Goal: Information Seeking & Learning: Learn about a topic

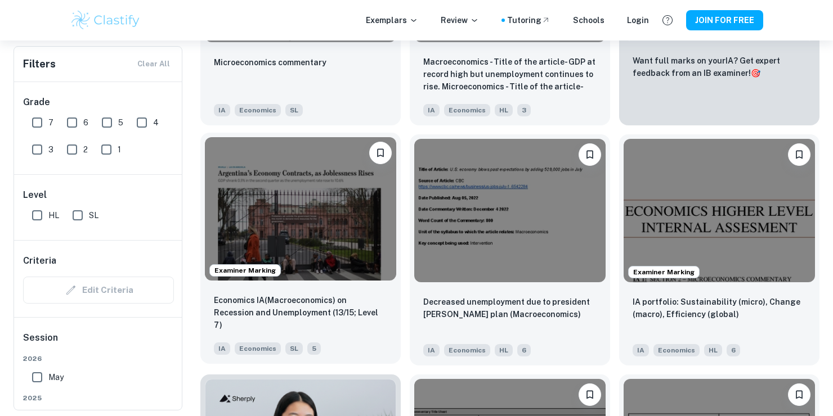
scroll to position [506, 0]
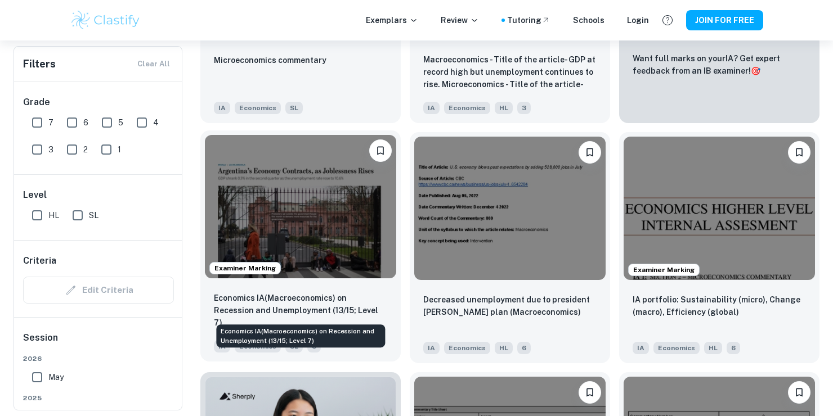
click at [353, 306] on p "Economics IA(Macroeconomics) on Recession and Unemployment (13/15; Level 7)" at bounding box center [300, 310] width 173 height 37
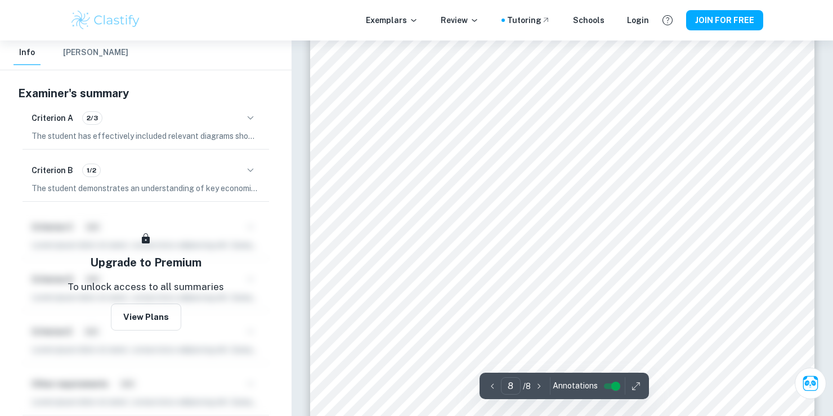
scroll to position [4896, 0]
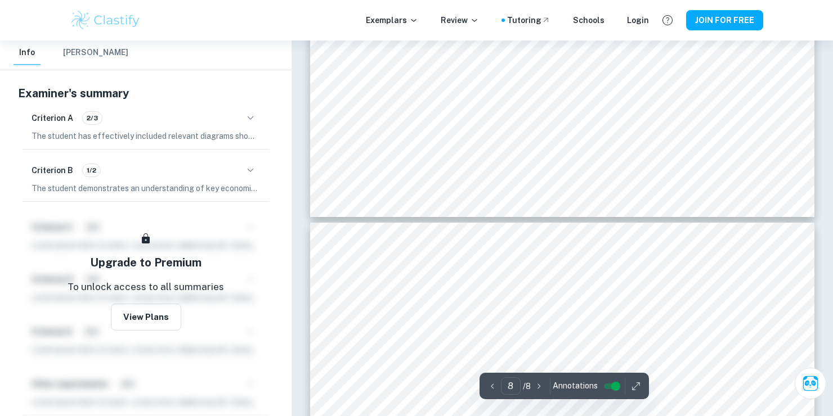
type input "7"
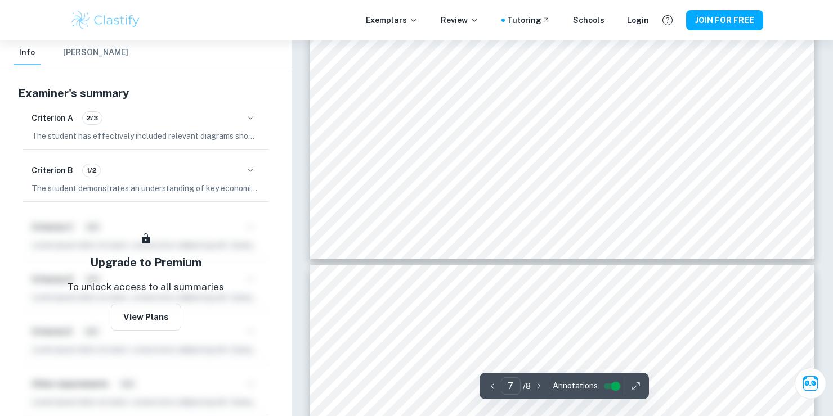
scroll to position [4220, 0]
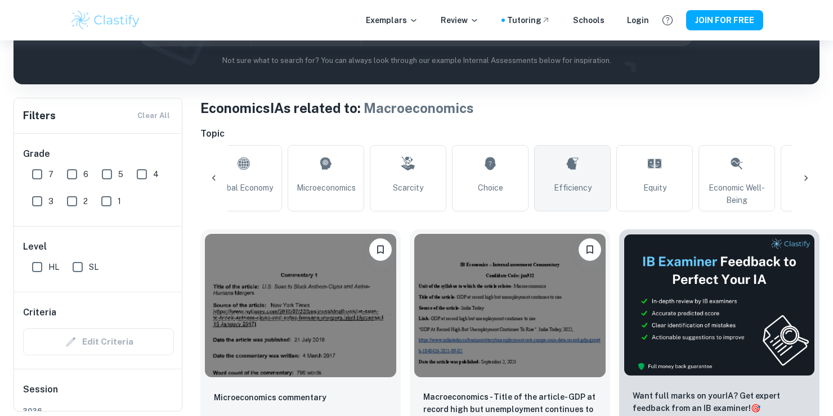
scroll to position [0, 187]
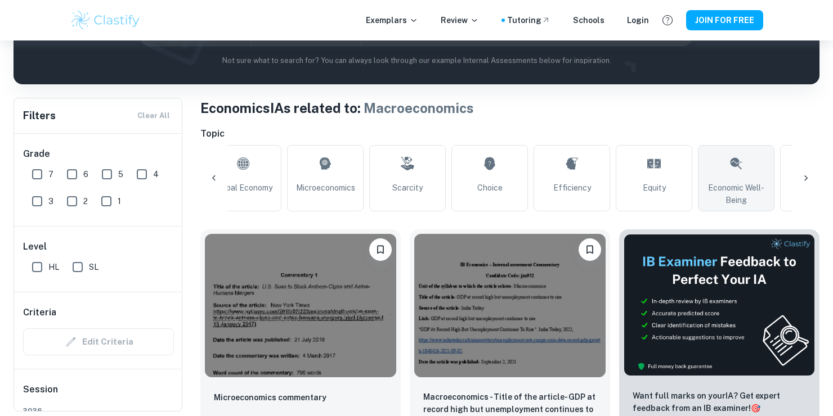
click at [740, 160] on icon at bounding box center [736, 163] width 14 height 27
type input "Economic Well-Being"
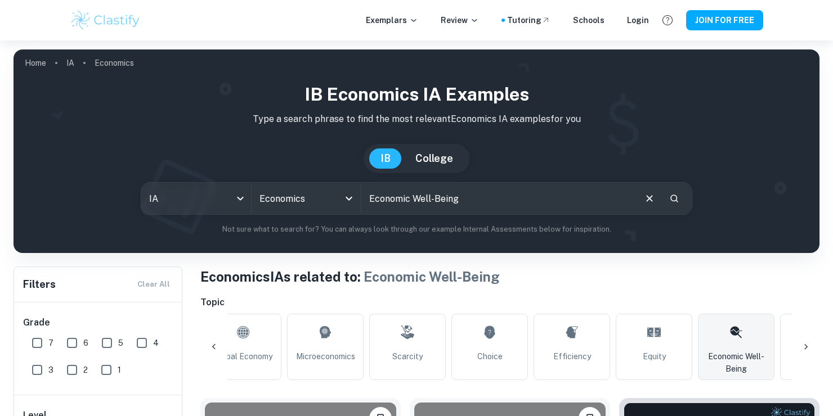
scroll to position [563, 0]
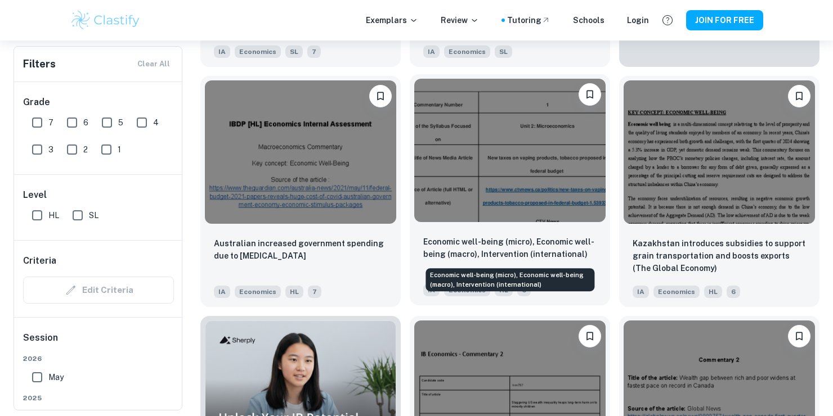
click at [514, 238] on p "Economic well-being (micro), Economic well-being (macro), Intervention (interna…" at bounding box center [509, 248] width 173 height 25
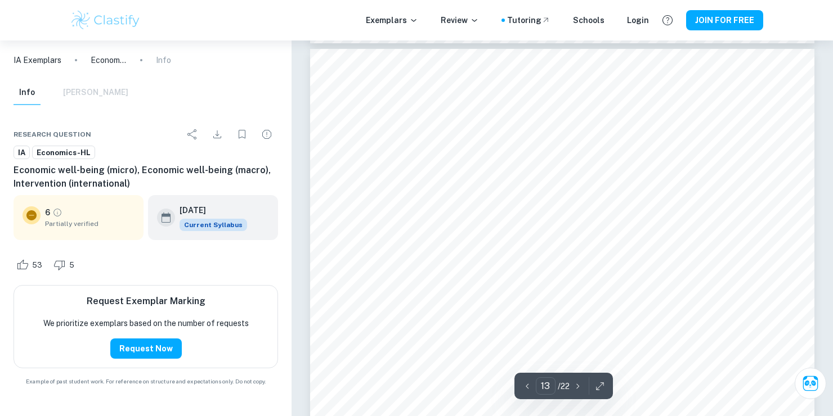
scroll to position [8901, 0]
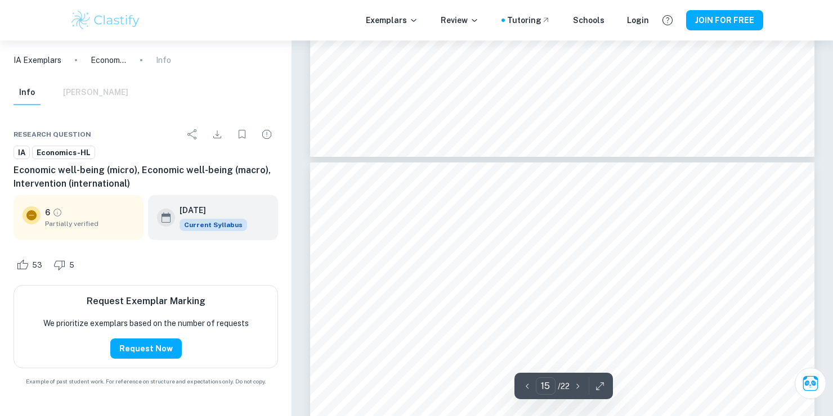
type input "16"
